Goal: Information Seeking & Learning: Learn about a topic

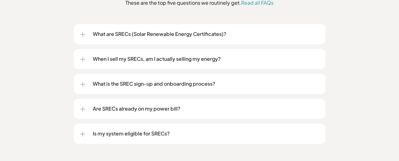
scroll to position [848, 0]
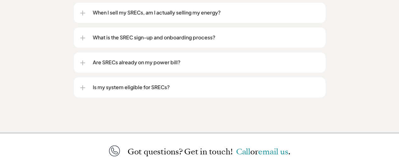
click at [167, 58] on p "Are SRECs already on my power bill?" at bounding box center [206, 62] width 226 height 8
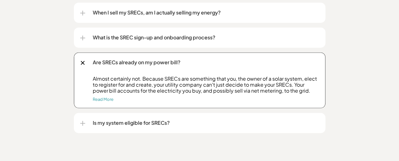
scroll to position [880, 0]
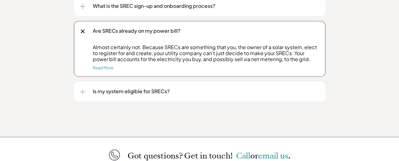
click at [158, 87] on p "Is my system eligible for SRECs?" at bounding box center [206, 91] width 226 height 8
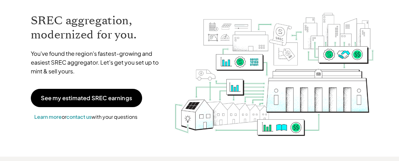
scroll to position [0, 0]
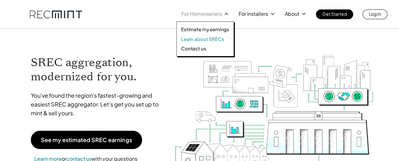
click at [204, 37] on p "Learn about SRECs" at bounding box center [202, 39] width 43 height 6
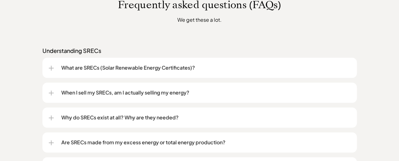
scroll to position [534, 0]
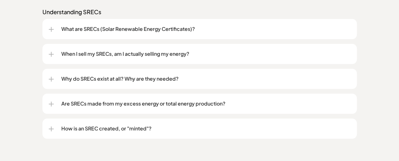
click at [202, 30] on p "What are SRECs (Solar Renewable Energy Certificates)?" at bounding box center [205, 29] width 289 height 8
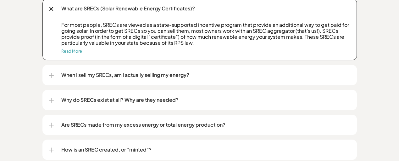
scroll to position [565, 0]
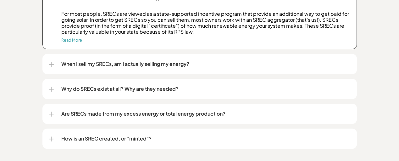
click at [53, 63] on div "When I sell my SRECs, am I actually selling my energy?" at bounding box center [200, 64] width 302 height 20
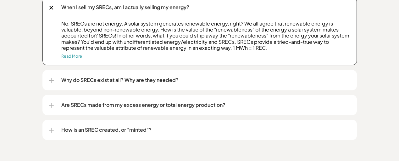
scroll to position [660, 0]
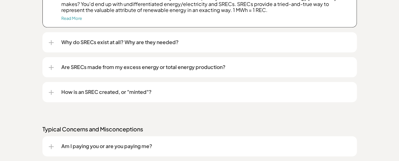
click at [49, 40] on div at bounding box center [51, 42] width 5 height 5
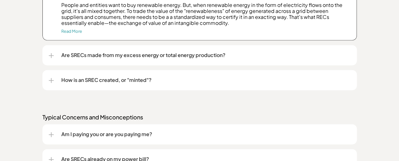
scroll to position [722, 0]
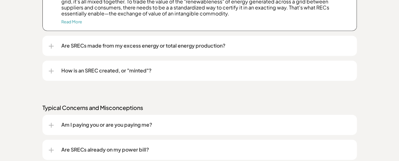
click at [51, 44] on div at bounding box center [51, 45] width 1 height 5
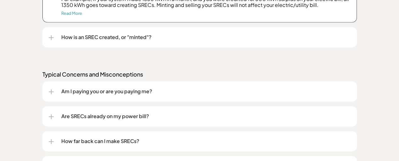
scroll to position [817, 0]
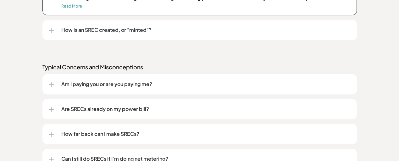
click at [91, 30] on p "How is an SREC created, or "minted"?" at bounding box center [205, 30] width 289 height 8
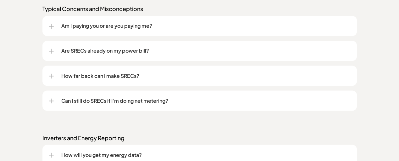
scroll to position [1005, 0]
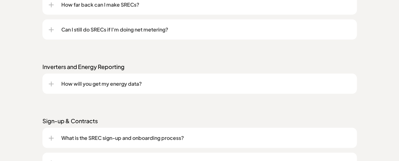
click at [122, 28] on p "Can I still do SRECs if I'm doing net metering?" at bounding box center [205, 30] width 289 height 8
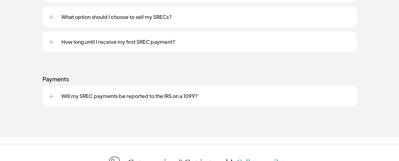
scroll to position [1194, 0]
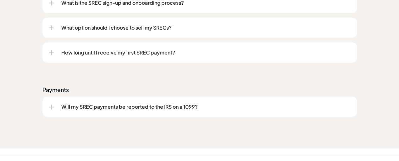
click at [101, 55] on p "How long until I receive my first SREC payment?" at bounding box center [205, 53] width 289 height 8
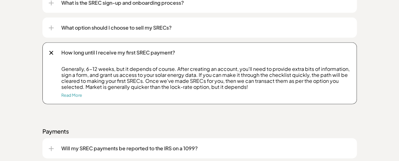
scroll to position [1162, 0]
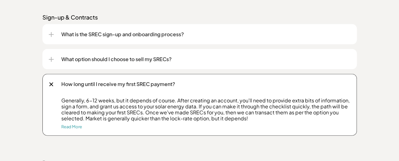
click at [108, 35] on p "What is the SREC sign-up and onboarding process?" at bounding box center [205, 34] width 289 height 8
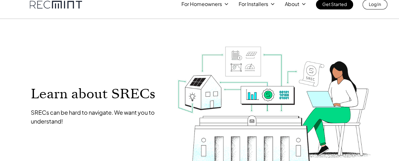
scroll to position [0, 0]
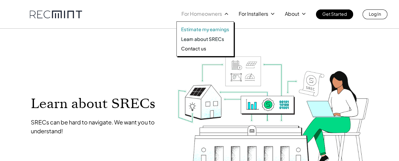
click at [214, 28] on p "Estimate my earnings" at bounding box center [205, 29] width 48 height 6
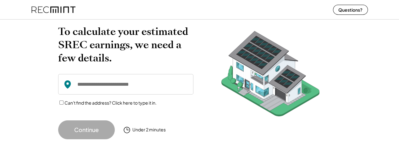
scroll to position [31, 0]
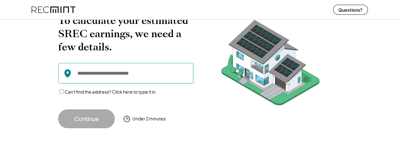
click at [129, 75] on input "input" at bounding box center [125, 73] width 135 height 20
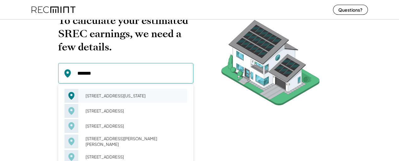
click at [107, 91] on div "2948 Upton St NW Washington, DC 20008" at bounding box center [134, 95] width 106 height 9
type input "**********"
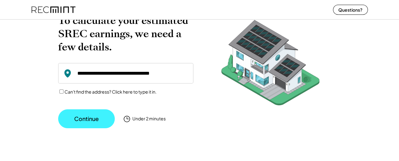
click at [91, 115] on button "Continue" at bounding box center [86, 118] width 57 height 19
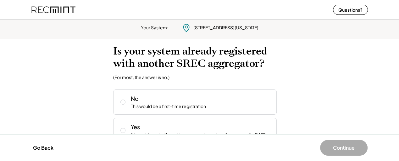
scroll to position [0, 0]
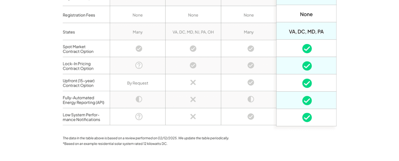
scroll to position [565, 0]
